Goal: Navigation & Orientation: Find specific page/section

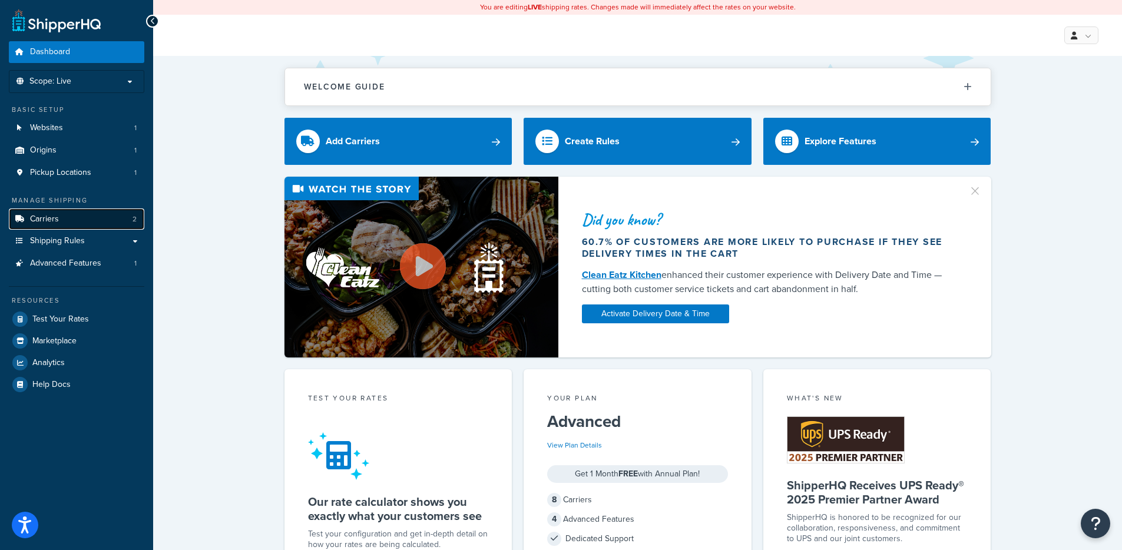
click at [98, 221] on link "Carriers 2" at bounding box center [76, 219] width 135 height 22
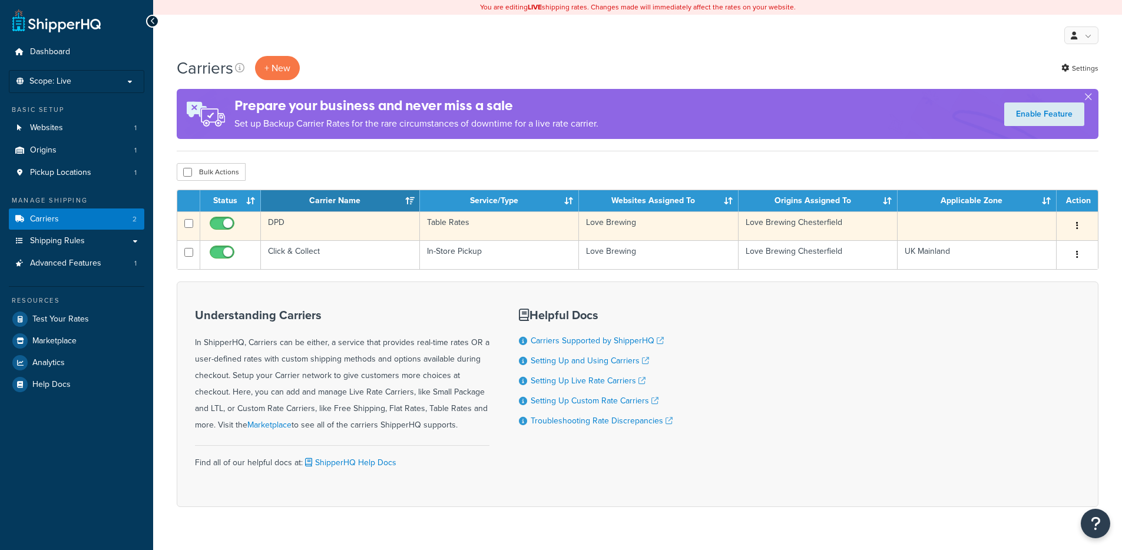
click at [329, 237] on td "DPD" at bounding box center [340, 225] width 159 height 29
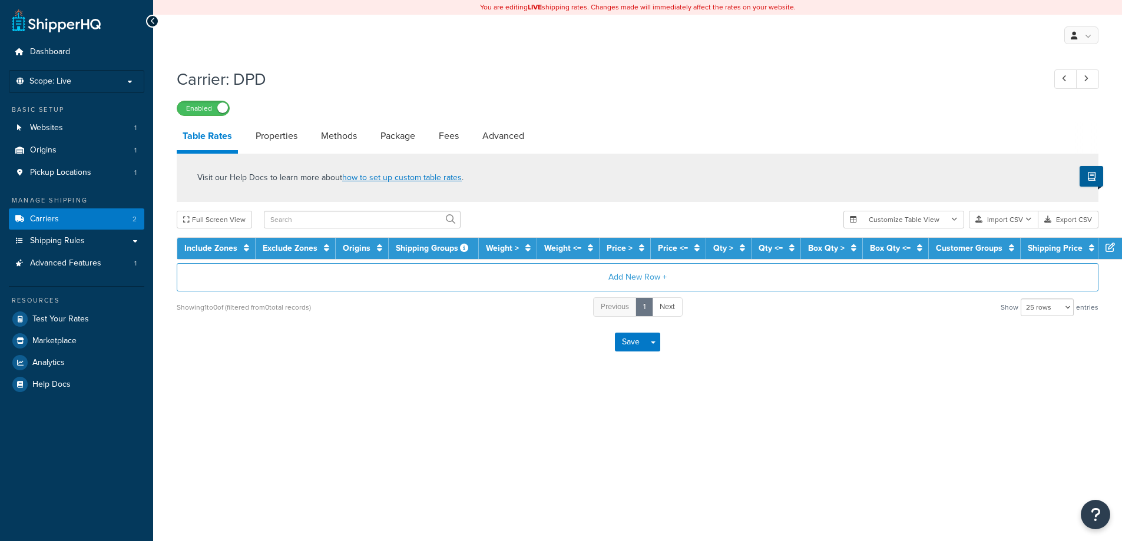
select select "25"
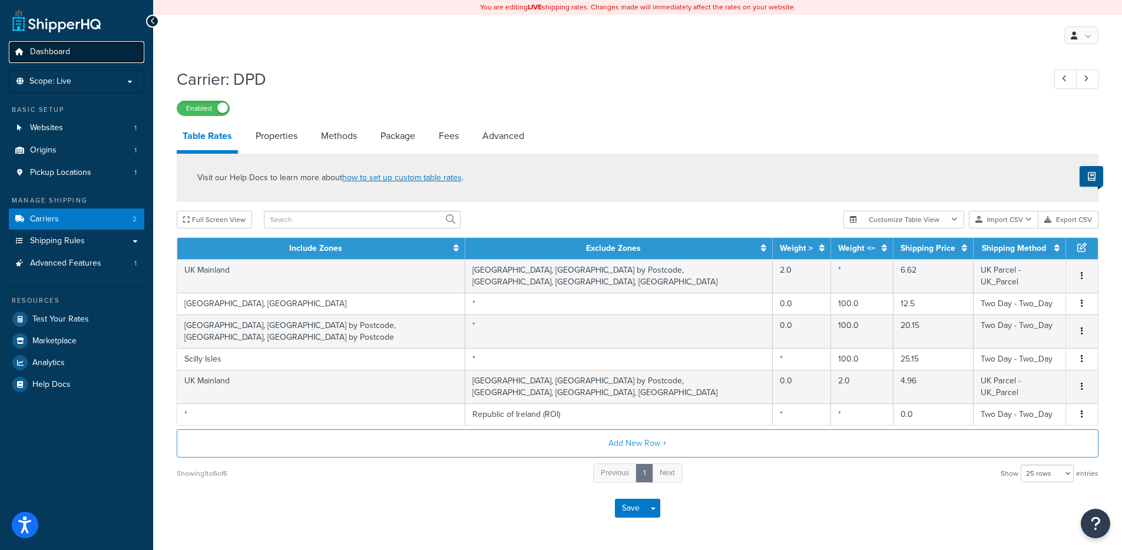
click at [69, 48] on span "Dashboard" at bounding box center [50, 52] width 40 height 10
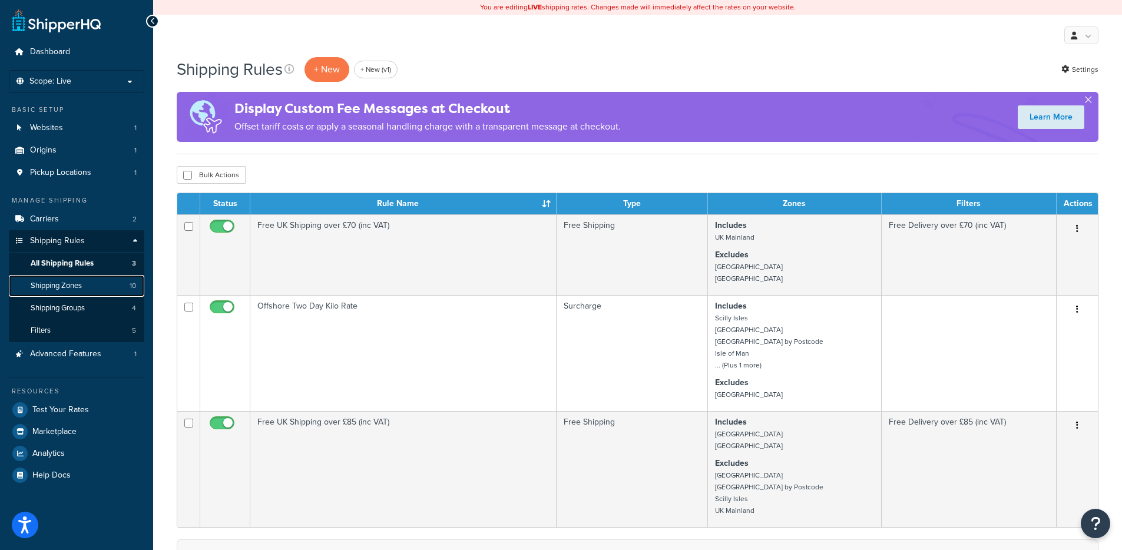
click at [97, 294] on link "Shipping Zones 10" at bounding box center [76, 286] width 135 height 22
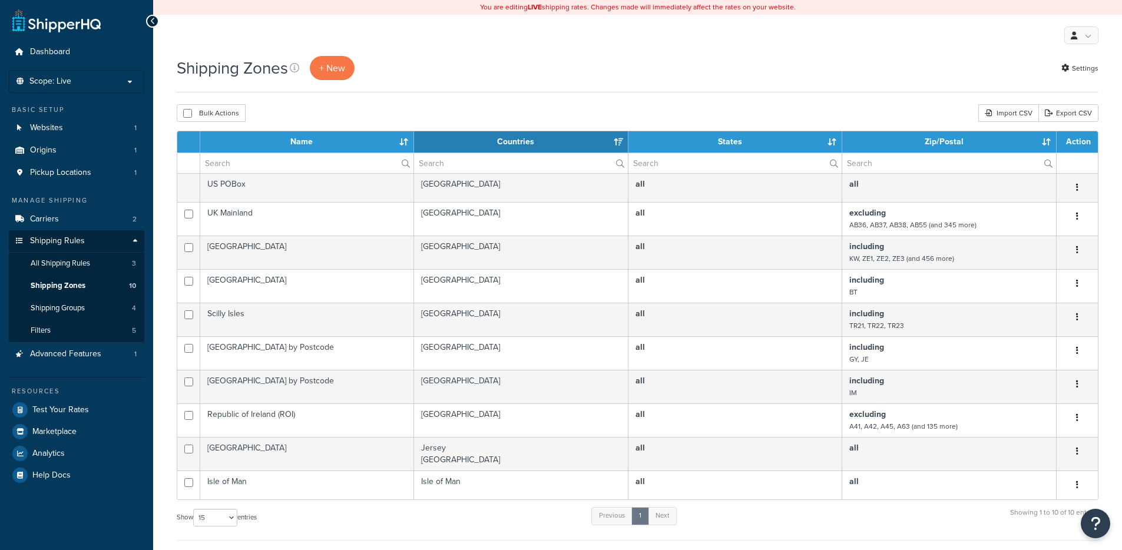
select select "15"
